Goal: Information Seeking & Learning: Learn about a topic

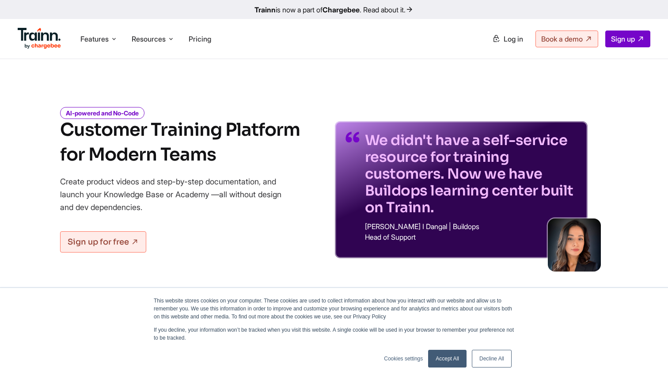
click at [451, 362] on link "Accept All" at bounding box center [447, 359] width 38 height 18
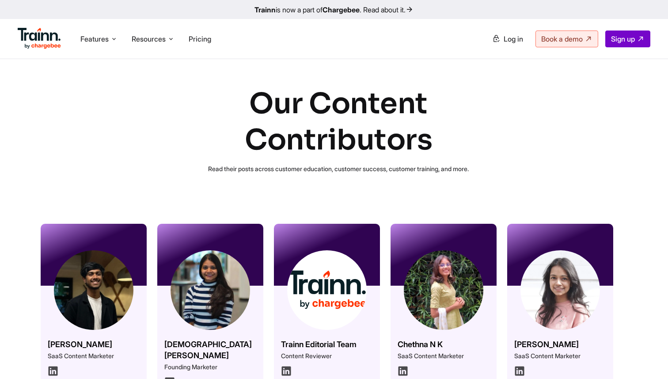
click at [103, 279] on img at bounding box center [94, 290] width 80 height 80
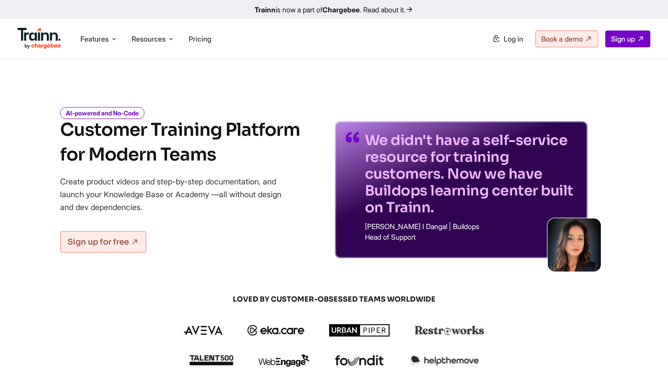
click at [282, 136] on h1 "Customer Training Platform for Modern Teams" at bounding box center [180, 142] width 240 height 49
click at [163, 33] on li "Resources Resources Trainn Help Center Help videos to get you started. Trainn B…" at bounding box center [153, 38] width 50 height 17
click at [152, 44] on span "Resources" at bounding box center [149, 39] width 34 height 10
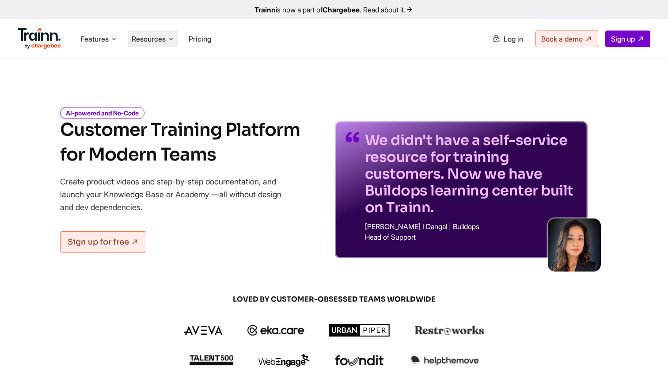
click at [131, 34] on li "Resources Resources Trainn Help Center Help videos to get you started. Trainn B…" at bounding box center [153, 38] width 50 height 17
click at [146, 38] on span "Resources" at bounding box center [149, 39] width 34 height 10
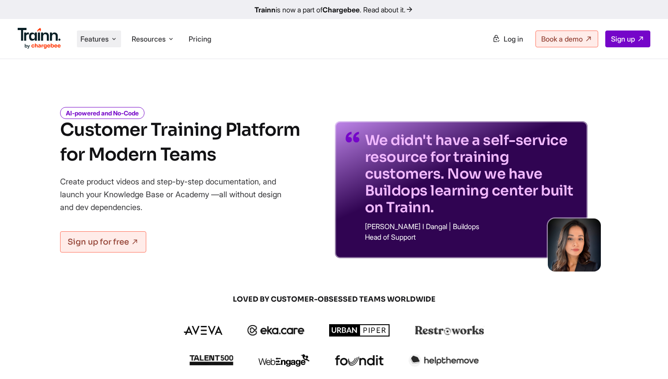
click at [110, 38] on li "Features Product Videos Create product & how-to videos in multiple languages. G…" at bounding box center [99, 38] width 44 height 17
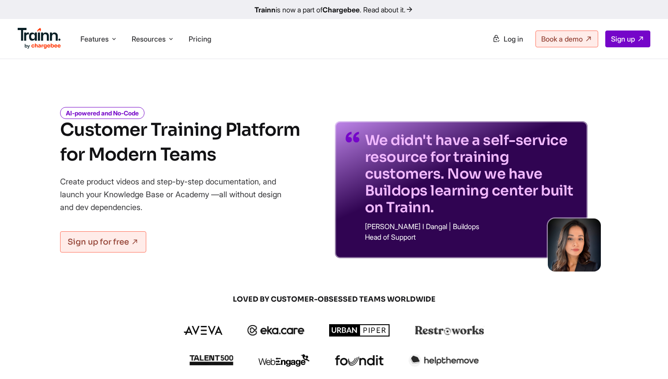
click at [160, 30] on ul "Features Product Videos Create product & how-to videos in multiple languages. G…" at bounding box center [176, 38] width 316 height 25
click at [160, 38] on span "Resources" at bounding box center [149, 39] width 34 height 10
click at [203, 42] on span "Pricing" at bounding box center [200, 38] width 23 height 9
click at [159, 43] on span "Resources" at bounding box center [149, 39] width 34 height 10
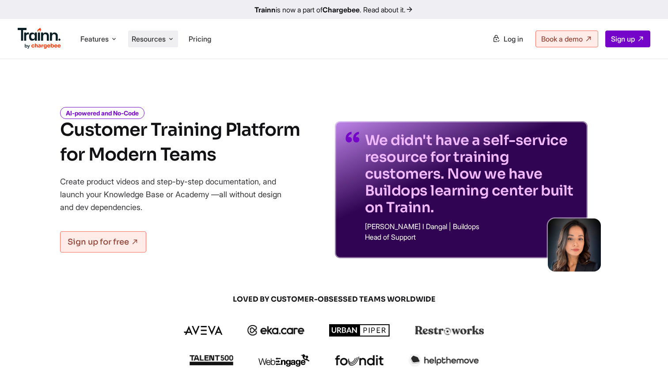
click at [159, 43] on span "Resources" at bounding box center [149, 39] width 34 height 10
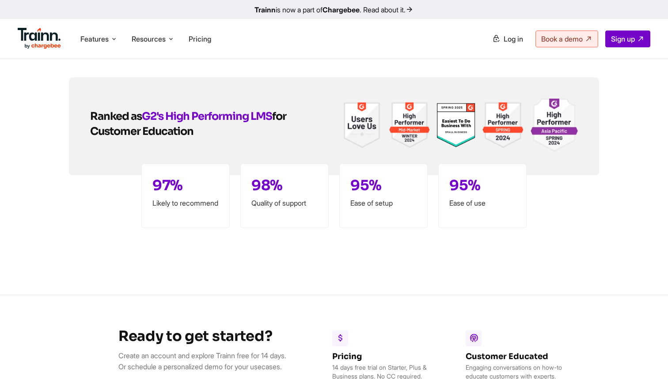
scroll to position [2576, 0]
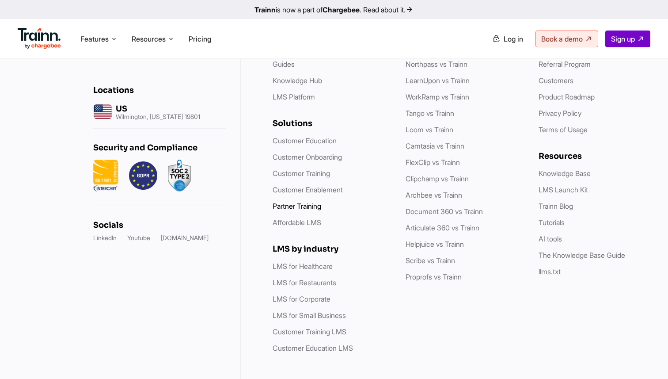
click at [315, 201] on link "Partner Training" at bounding box center [297, 205] width 49 height 9
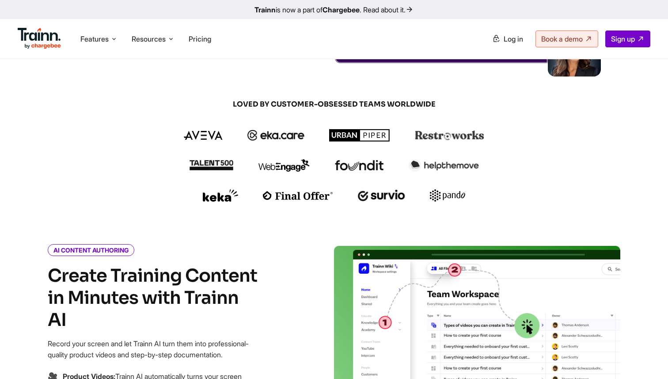
scroll to position [0, 0]
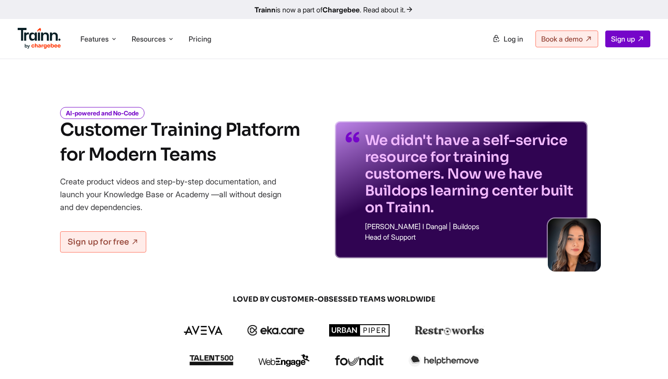
click at [122, 48] on ul "Features Product Videos Create product & how-to videos in multiple languages. G…" at bounding box center [176, 38] width 316 height 25
click at [116, 43] on icon at bounding box center [113, 38] width 7 height 9
click at [147, 33] on li "Resources Resources Trainn Help Center Help videos to get you started. Trainn B…" at bounding box center [153, 38] width 50 height 17
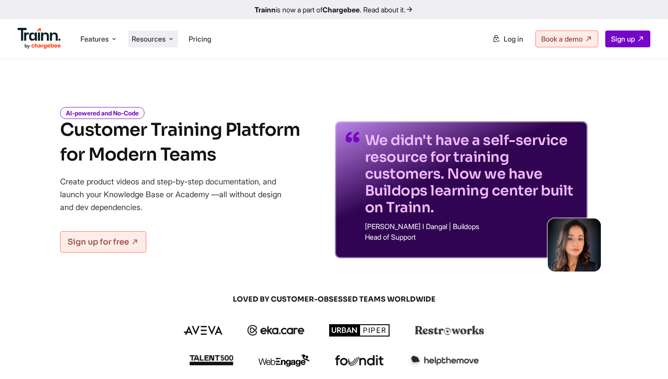
click at [147, 33] on li "Resources Resources Trainn Help Center Help videos to get you started. Trainn B…" at bounding box center [153, 38] width 50 height 17
click at [145, 25] on div "Features Product Videos Create product & how-to videos in multiple languages. G…" at bounding box center [334, 38] width 668 height 39
click at [152, 46] on li "Resources Resources Trainn Help Center Help videos to get you started. Trainn B…" at bounding box center [153, 38] width 50 height 17
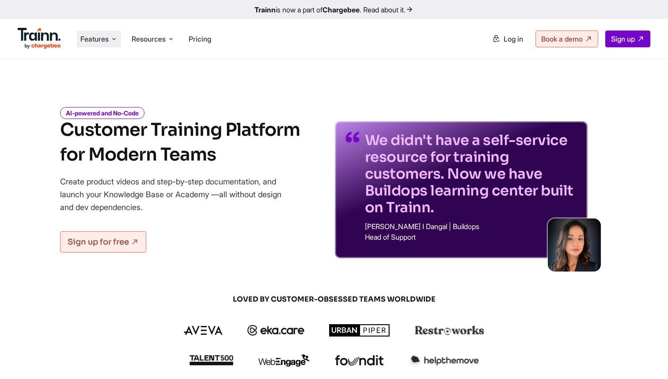
click at [92, 41] on span "Features" at bounding box center [94, 39] width 28 height 10
click at [150, 30] on ul "Features Product Videos Create product & how-to videos in multiple languages. G…" at bounding box center [176, 38] width 316 height 25
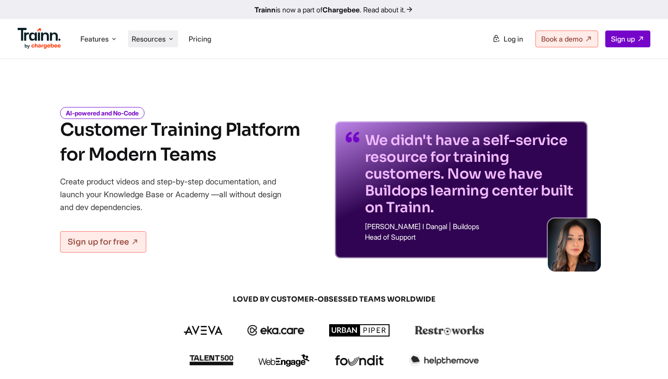
click at [150, 32] on li "Resources Resources Trainn Help Center Help videos to get you started. Trainn B…" at bounding box center [153, 38] width 50 height 17
click at [97, 41] on span "Features" at bounding box center [94, 39] width 28 height 10
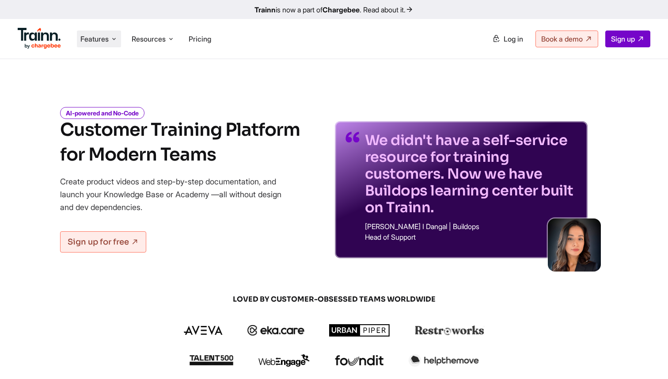
click at [97, 41] on span "Features" at bounding box center [94, 39] width 28 height 10
click at [157, 43] on span "Resources" at bounding box center [149, 39] width 34 height 10
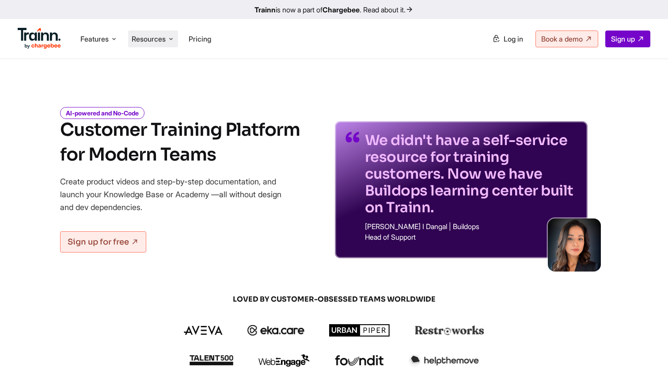
click at [157, 43] on span "Resources" at bounding box center [149, 39] width 34 height 10
click at [104, 39] on span "Features" at bounding box center [94, 39] width 28 height 10
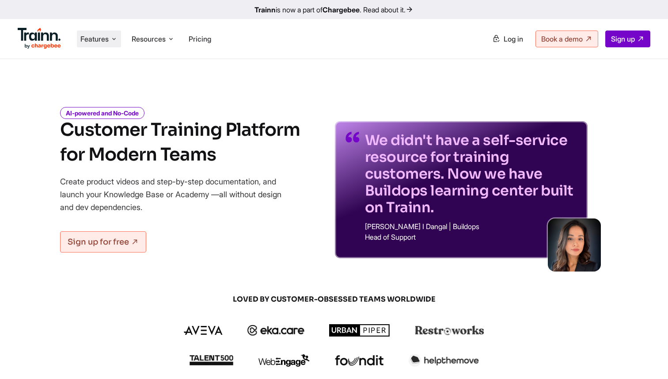
click at [104, 39] on span "Features" at bounding box center [94, 39] width 28 height 10
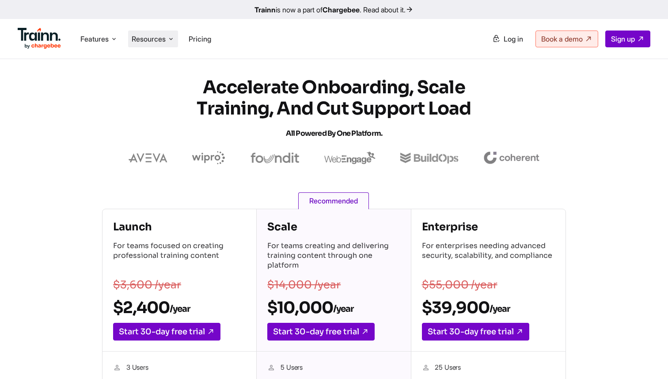
click at [137, 46] on li "Resources Resources Trainn Help Center Help videos to get you started. Trainn B…" at bounding box center [153, 38] width 50 height 17
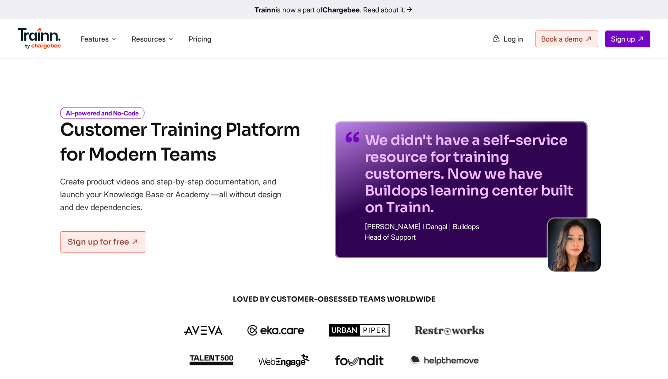
click at [156, 47] on ul "Features Product Videos Create product & how-to videos in multiple languages. G…" at bounding box center [176, 38] width 316 height 25
click at [151, 37] on span "Resources" at bounding box center [149, 39] width 34 height 10
click at [48, 37] on img at bounding box center [39, 38] width 43 height 21
click at [110, 35] on li "Features Product Videos Create product & how-to videos in multiple languages. G…" at bounding box center [99, 38] width 44 height 17
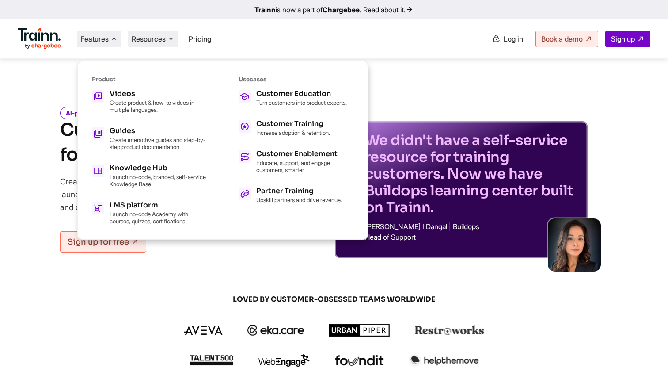
click at [156, 38] on span "Resources" at bounding box center [149, 39] width 34 height 10
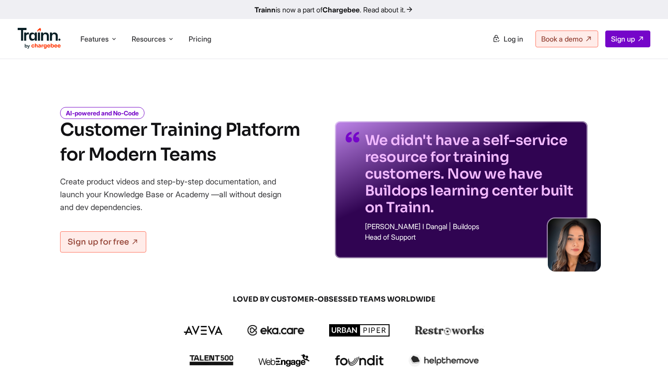
click at [106, 26] on ul "Features Product Videos Create product & how-to videos in multiple languages. G…" at bounding box center [176, 38] width 316 height 25
click at [106, 39] on span "Features" at bounding box center [94, 39] width 28 height 10
click at [173, 36] on icon at bounding box center [170, 38] width 7 height 9
click at [43, 30] on img at bounding box center [39, 38] width 43 height 21
click at [168, 42] on li "Resources Resources Trainn Help Center Help videos to get you started. Trainn B…" at bounding box center [153, 38] width 50 height 17
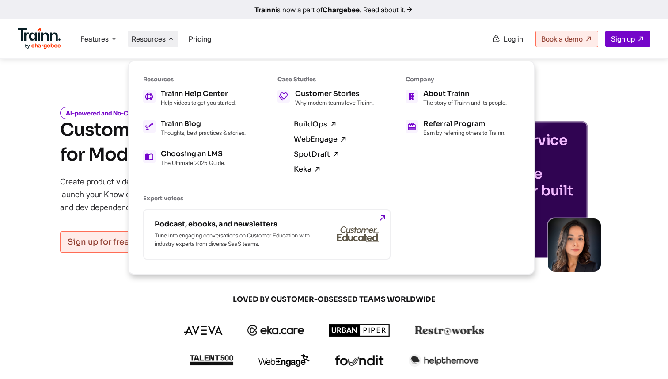
click at [429, 31] on ul "Product Videos Guides Knowledge Hub LMS Platform Usecases Customer Education Cu…" at bounding box center [492, 38] width 316 height 17
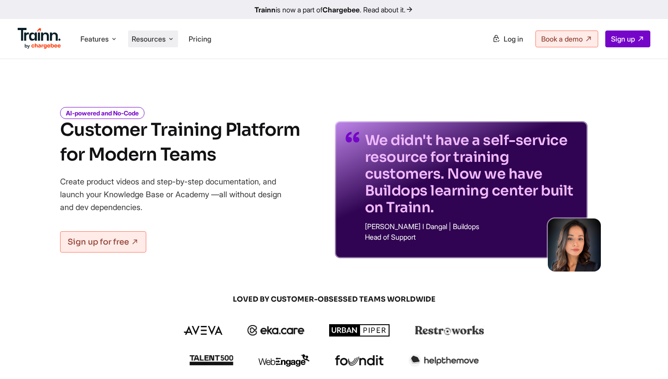
click at [160, 34] on span "Resources" at bounding box center [149, 39] width 34 height 10
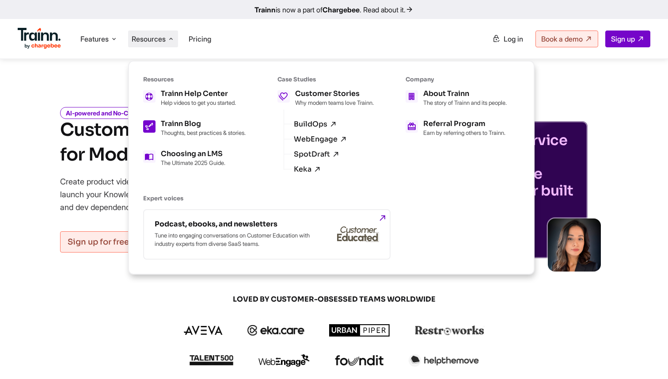
click at [208, 136] on p "Thoughts, best practices & stories." at bounding box center [203, 132] width 85 height 7
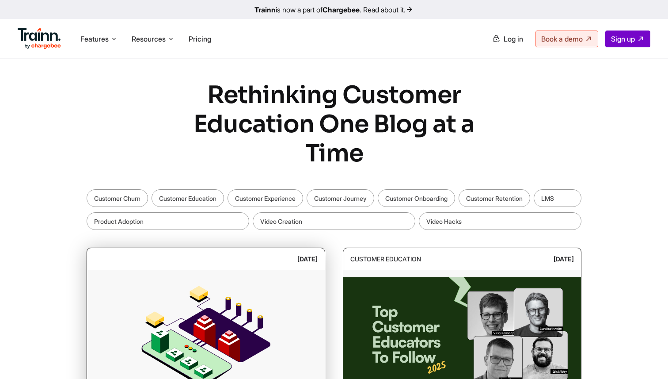
scroll to position [268, 0]
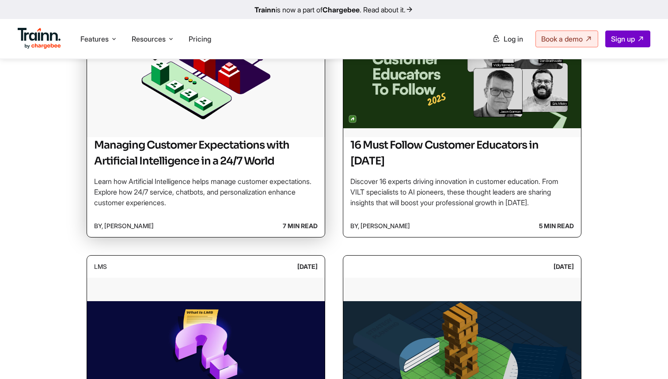
click at [294, 213] on div "Managing Customer Expectations with Artificial Intelligence in a 24/7 World Lea…" at bounding box center [206, 176] width 238 height 78
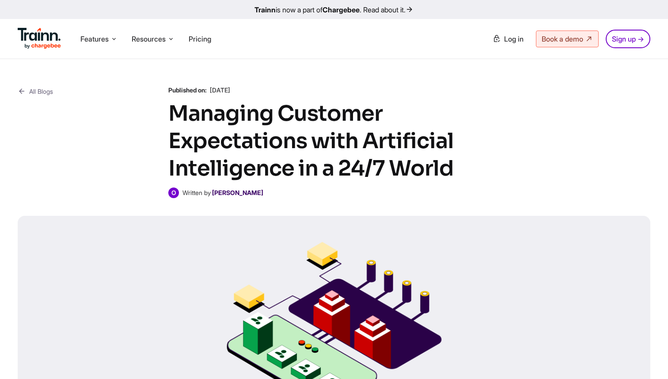
click at [242, 192] on b "Omar Sheriff" at bounding box center [237, 193] width 51 height 8
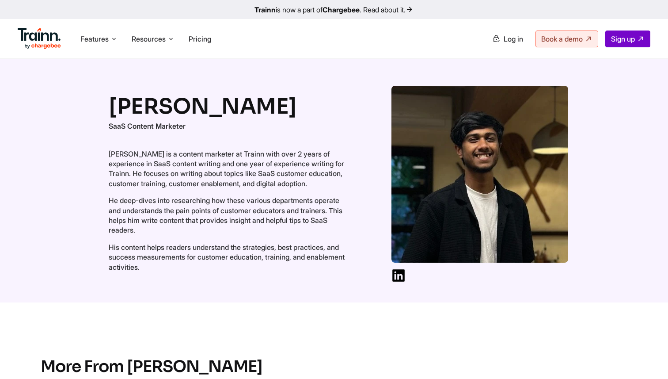
click at [19, 134] on div "Omar Sheriff SaaS Content Marketer Omar Sheriff is a content marketer at Trainn…" at bounding box center [334, 180] width 668 height 243
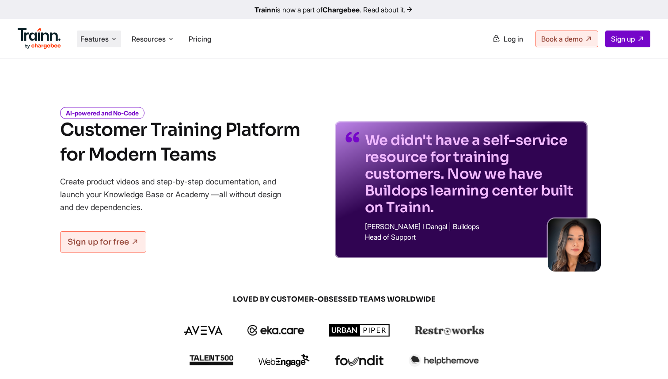
click at [112, 42] on icon at bounding box center [113, 38] width 7 height 9
click at [158, 42] on span "Resources" at bounding box center [149, 39] width 34 height 10
click at [47, 42] on img at bounding box center [39, 38] width 43 height 21
click at [156, 38] on span "Resources" at bounding box center [149, 39] width 34 height 10
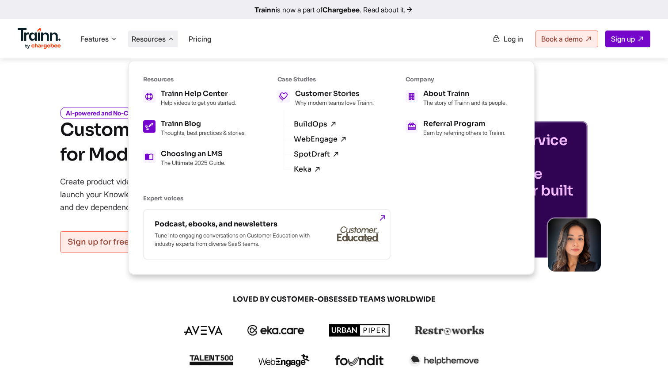
click at [200, 123] on h5 "Trainn Blog" at bounding box center [203, 123] width 85 height 7
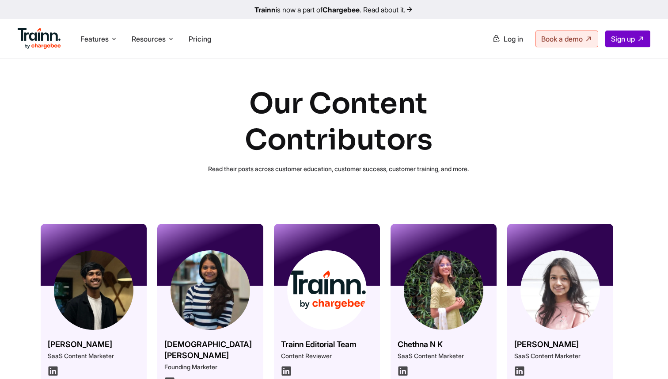
click at [353, 156] on h1 "Our Content Contributors" at bounding box center [338, 122] width 281 height 72
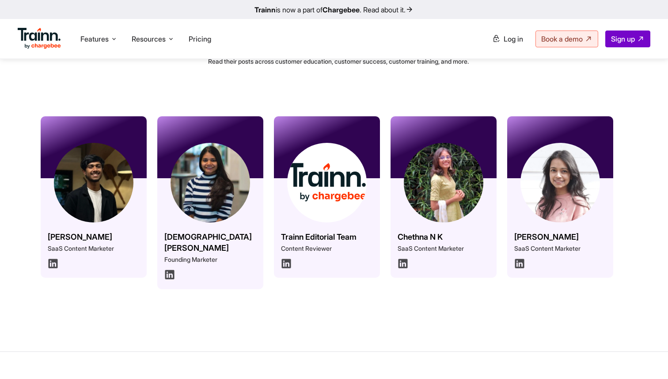
click at [104, 228] on div "[PERSON_NAME] SaaS Content Marketer" at bounding box center [94, 227] width 106 height 99
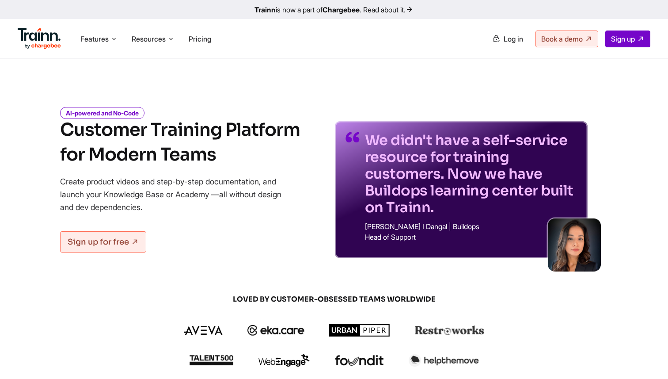
click at [294, 141] on h1 "Customer Training Platform for Modern Teams" at bounding box center [180, 142] width 240 height 49
